Goal: Transaction & Acquisition: Purchase product/service

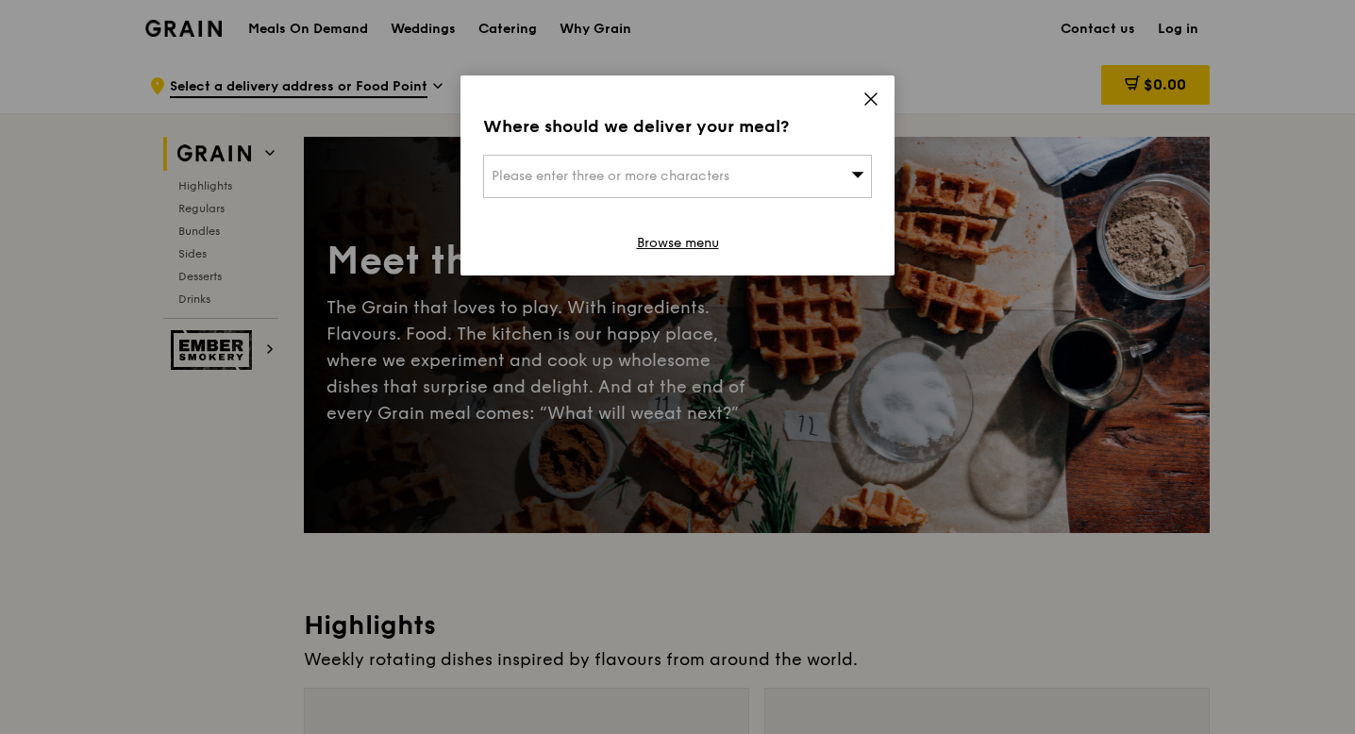
click at [740, 167] on div "Please enter three or more characters" at bounding box center [677, 176] width 389 height 43
click at [615, 182] on input "search" at bounding box center [677, 177] width 387 height 42
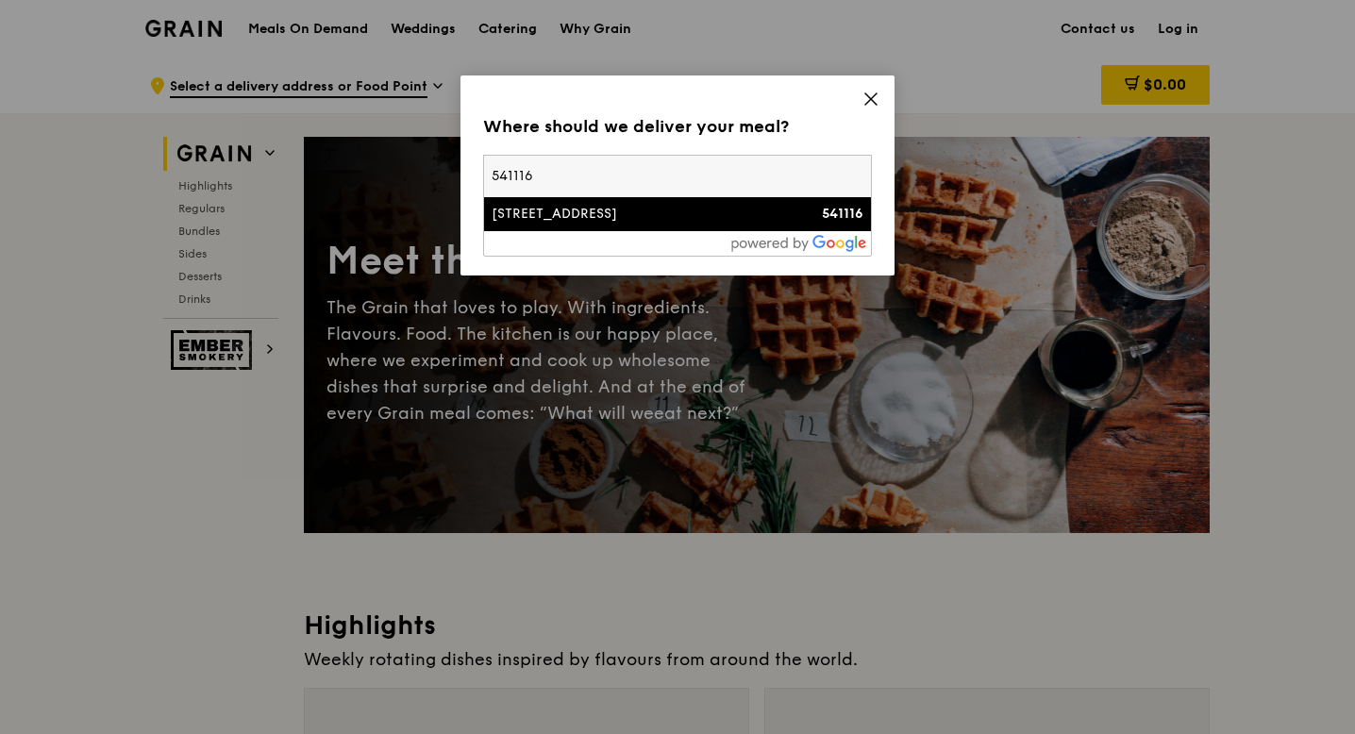
type input "541116"
click at [535, 209] on div "[STREET_ADDRESS]" at bounding box center [631, 214] width 279 height 19
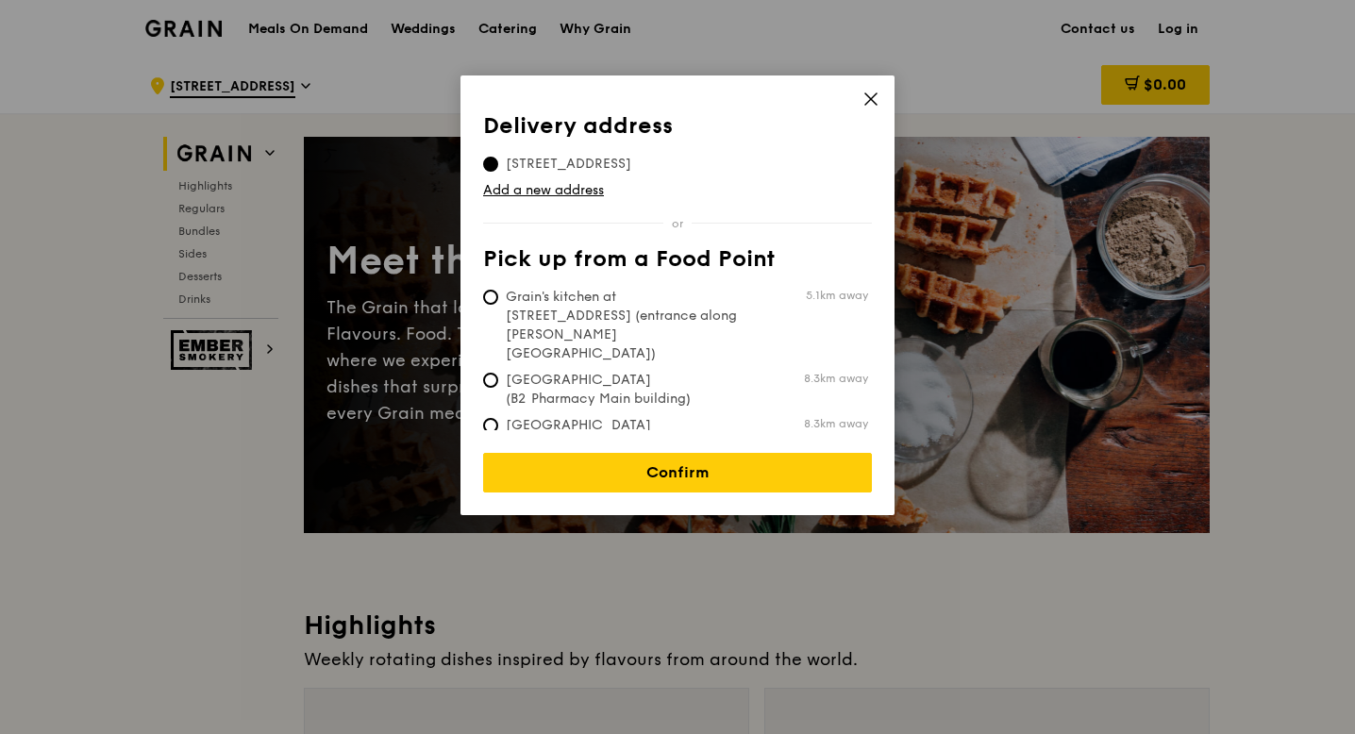
click at [884, 98] on div "Delivery address Pick up from a Food Point Delivery address [STREET_ADDRESS] Ad…" at bounding box center [678, 295] width 434 height 440
click at [873, 96] on icon at bounding box center [870, 98] width 11 height 11
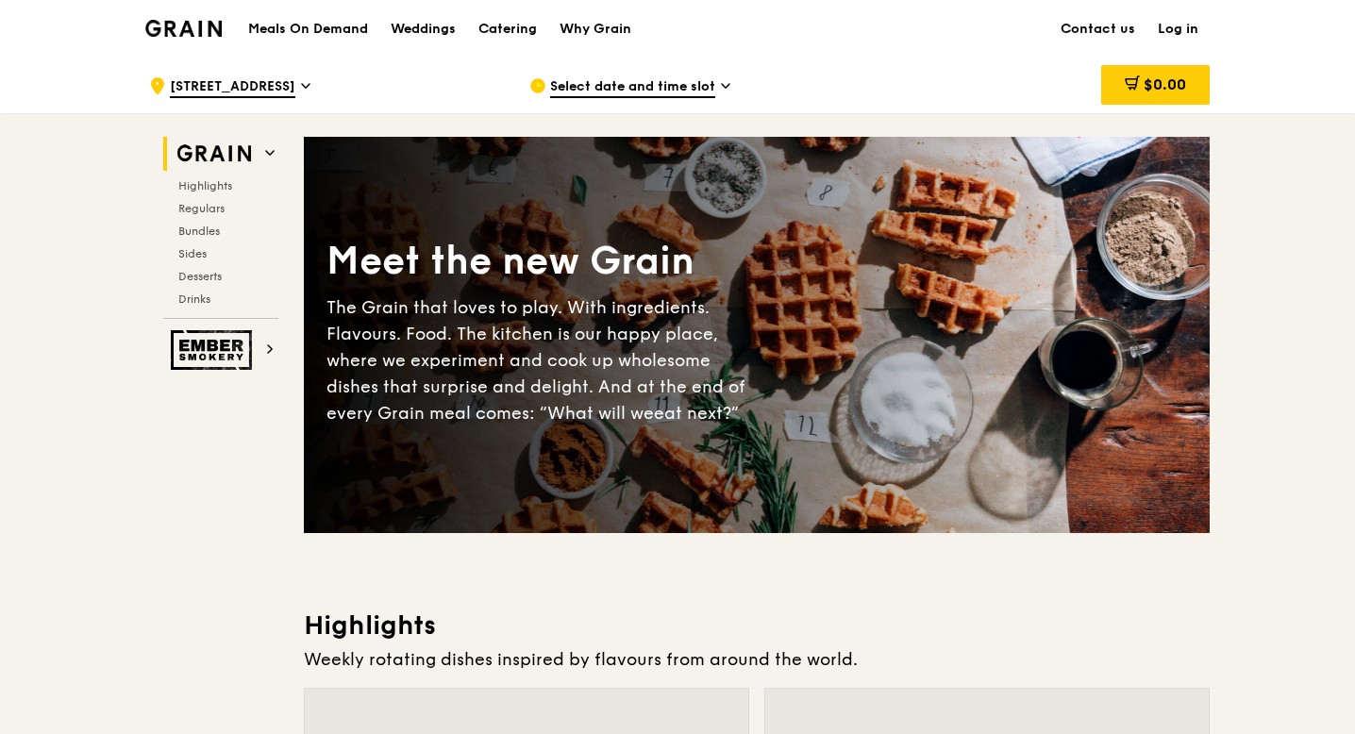
click at [331, 25] on h1 "Meals On Demand" at bounding box center [308, 29] width 120 height 19
click at [620, 84] on span "Select date and time slot" at bounding box center [632, 87] width 165 height 21
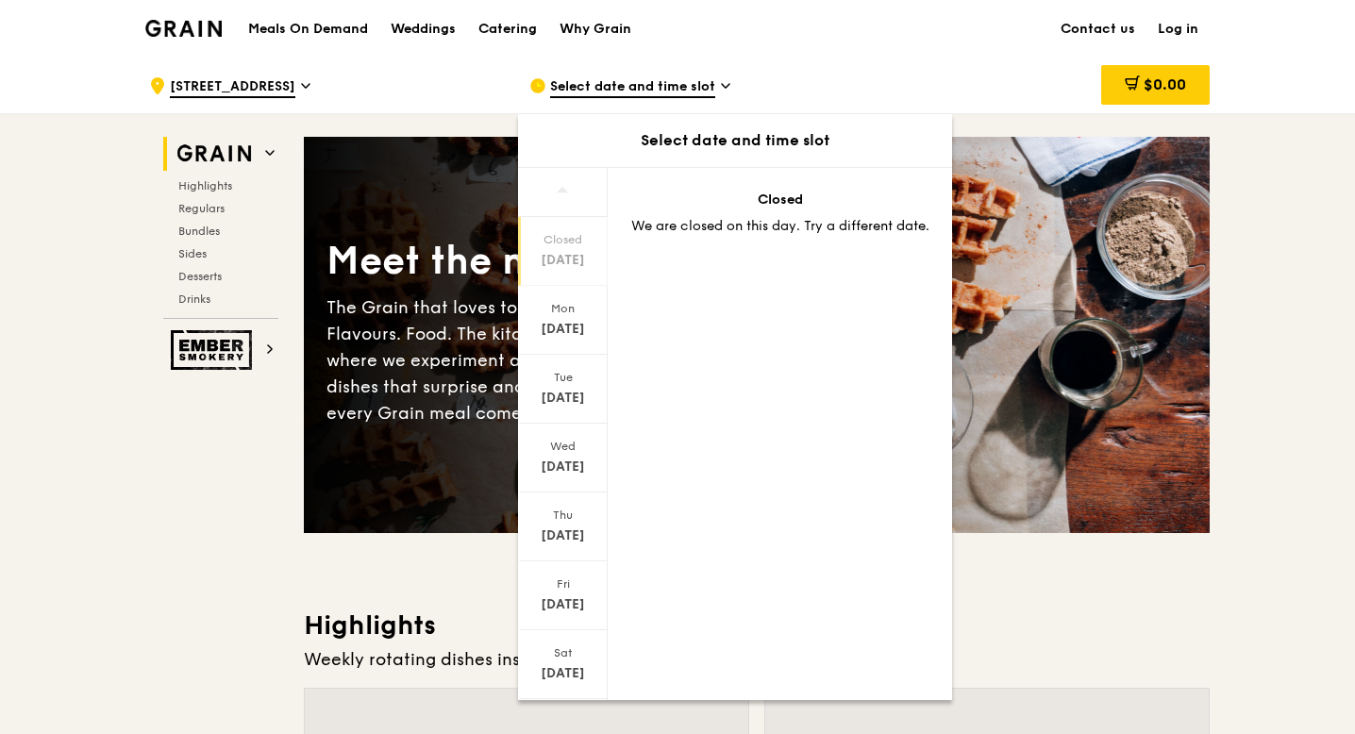
click at [600, 89] on span "Select date and time slot" at bounding box center [632, 87] width 165 height 21
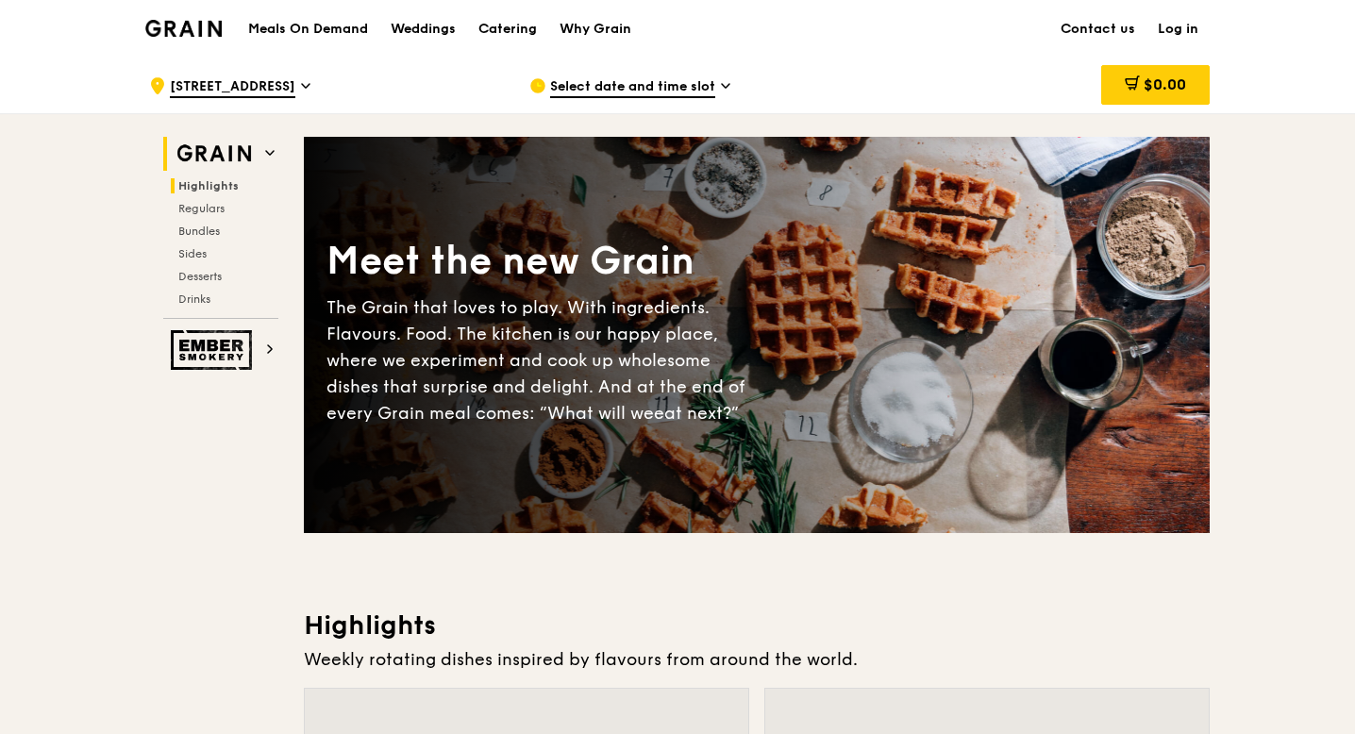
click at [215, 188] on span "Highlights" at bounding box center [208, 185] width 60 height 13
